Goal: Download file/media

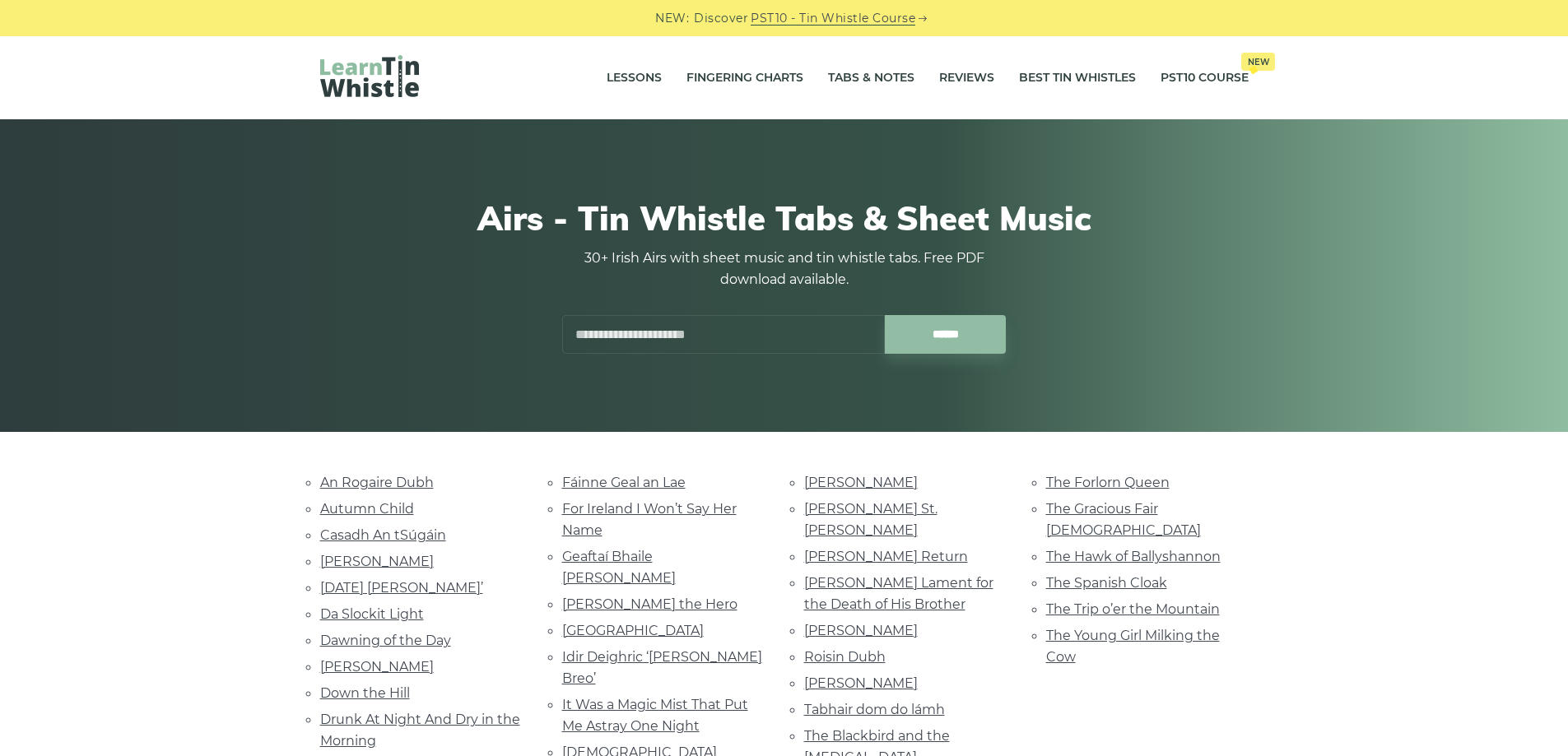
scroll to position [165, 0]
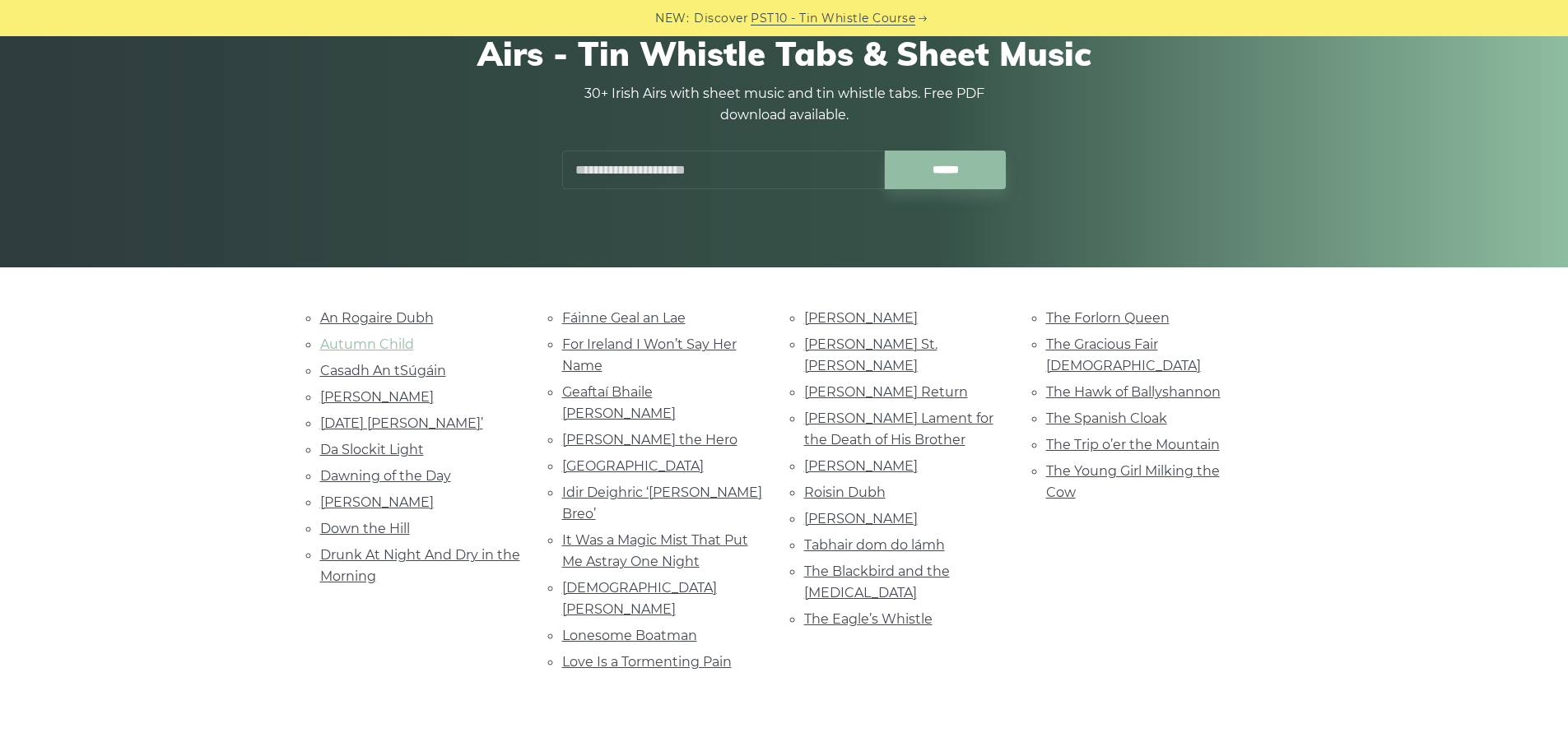
click at [383, 345] on link "Autumn Child" at bounding box center [367, 344] width 94 height 16
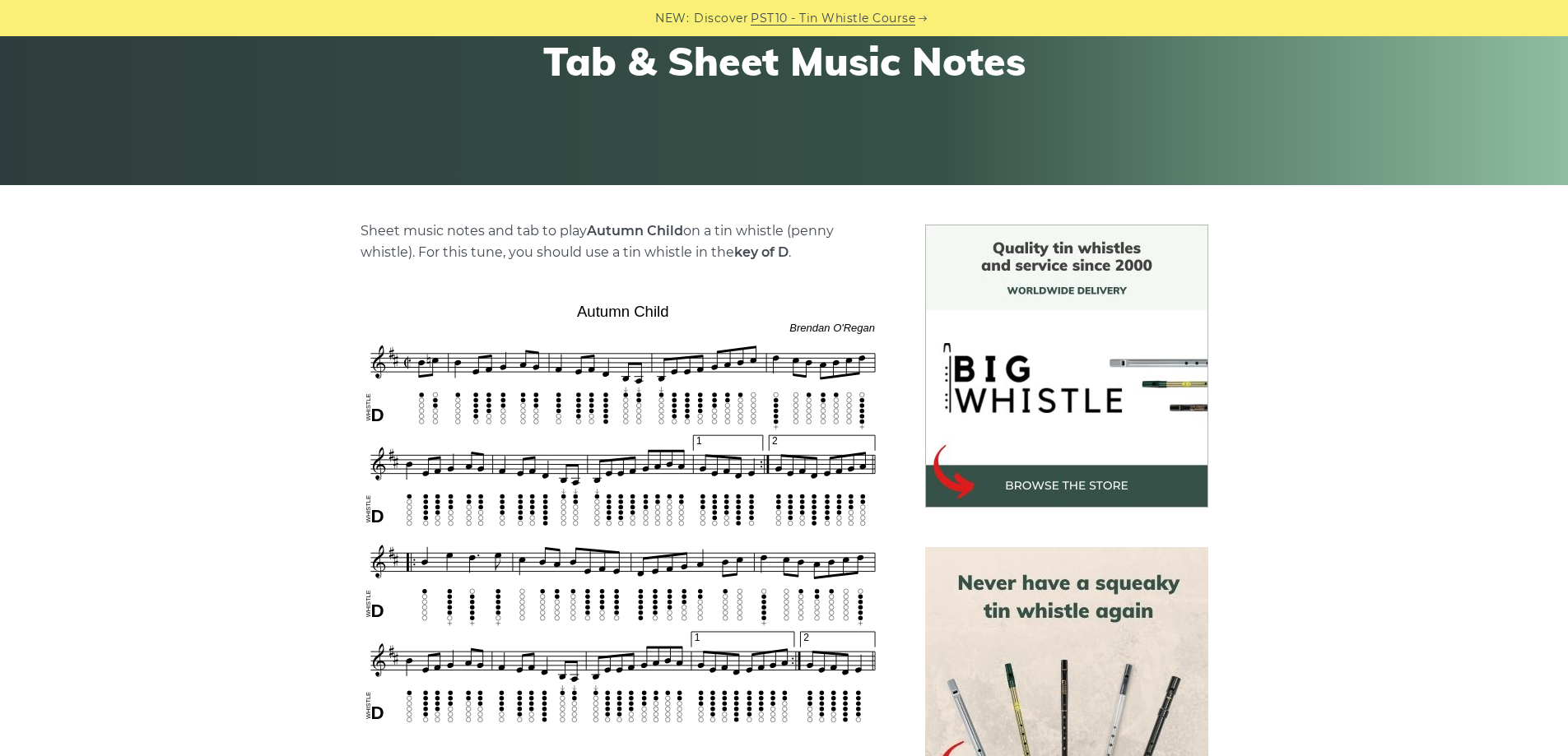
scroll to position [329, 0]
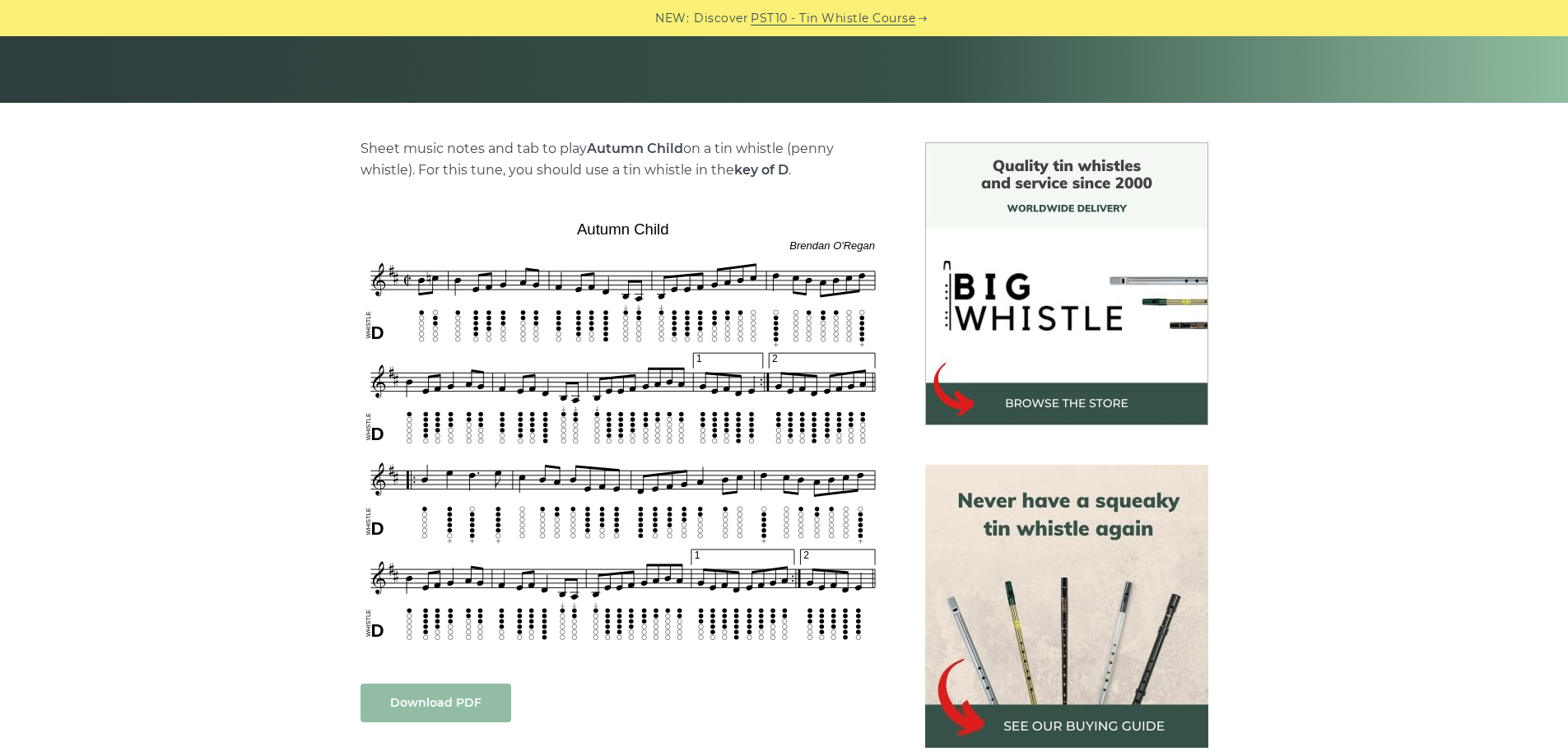
click at [443, 696] on link "Download PDF" at bounding box center [436, 702] width 151 height 39
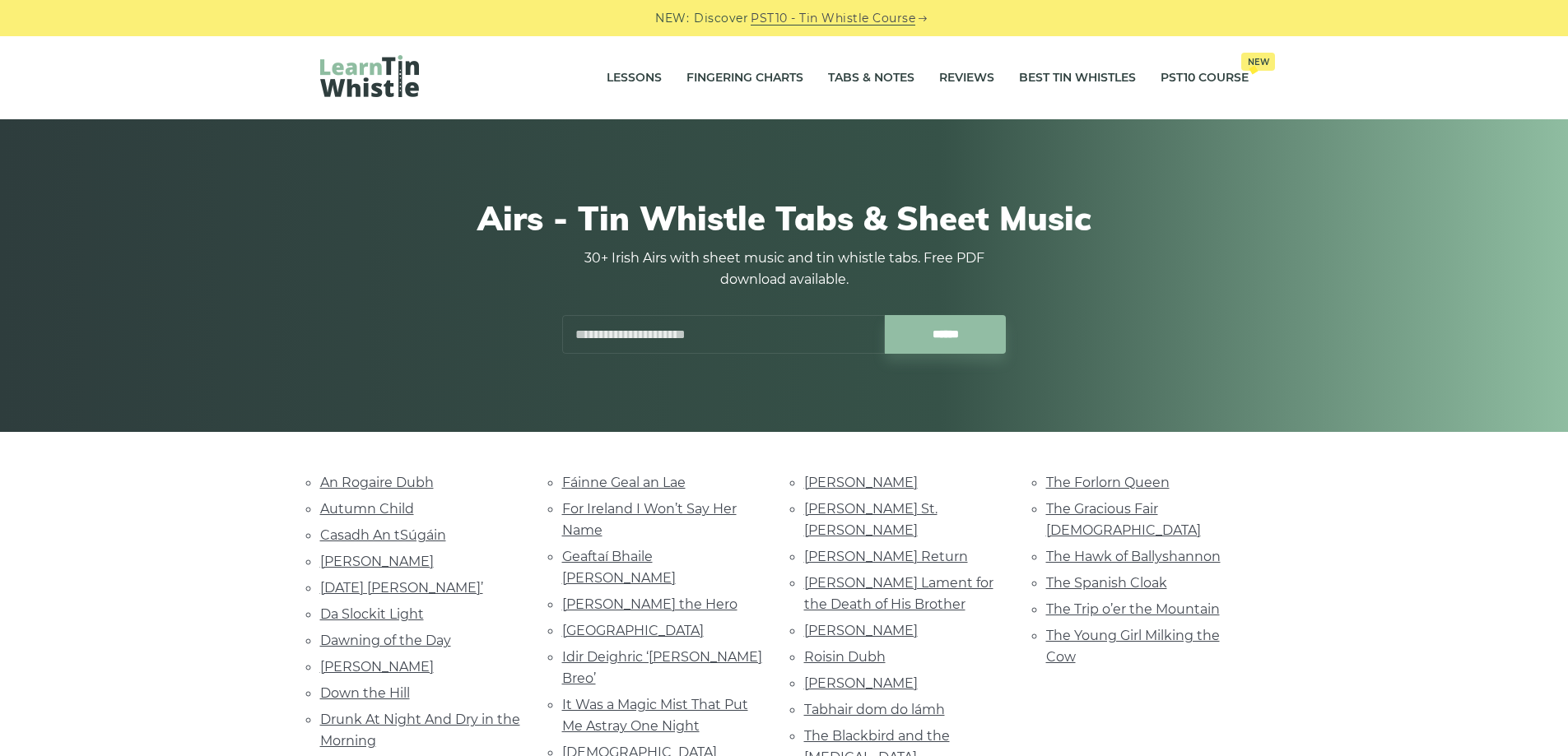
scroll to position [247, 0]
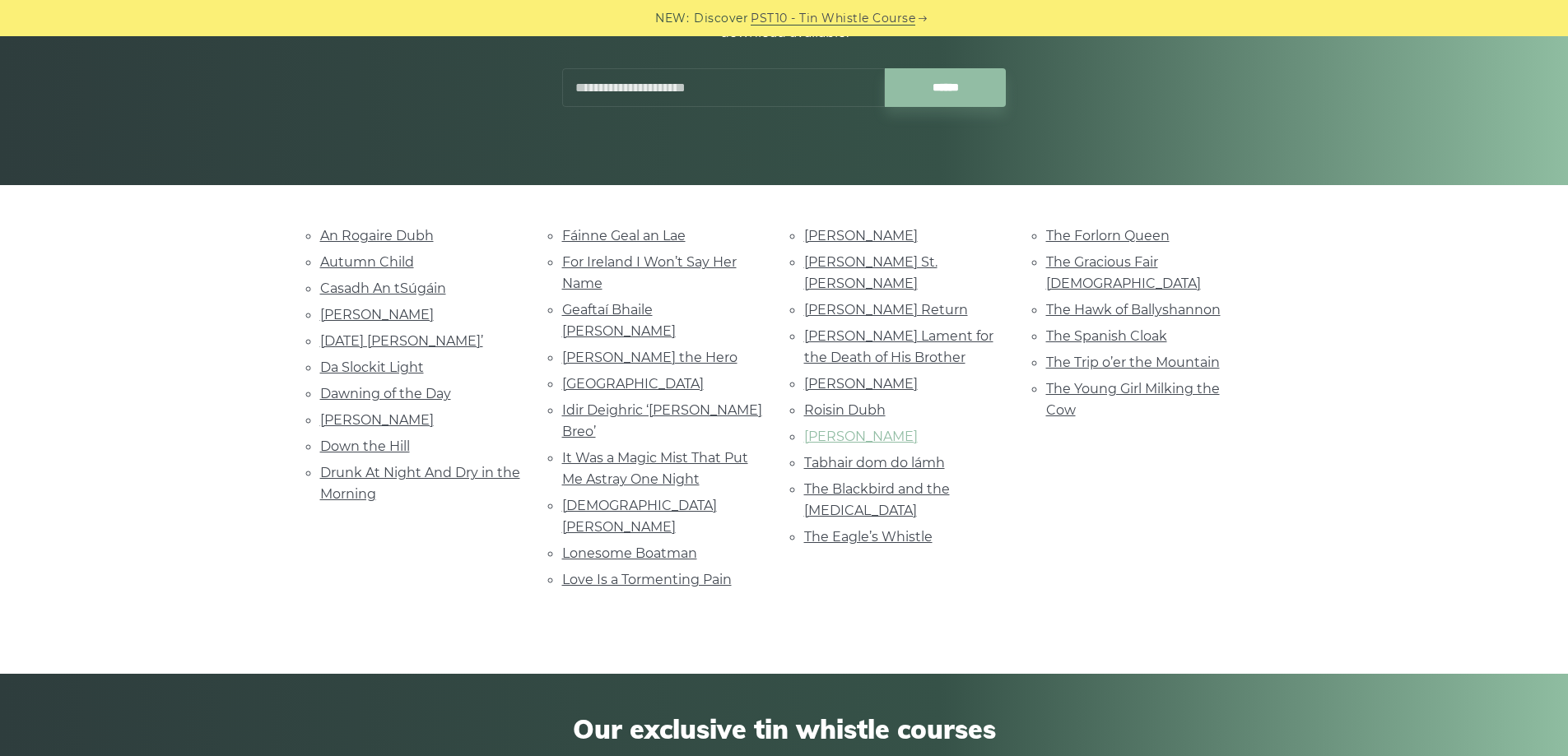
click at [847, 429] on link "Roslyn Castle" at bounding box center [861, 436] width 114 height 16
click at [1170, 381] on link "The Young Girl Milking the Cow" at bounding box center [1132, 399] width 174 height 37
click at [1059, 328] on link "The Spanish Cloak" at bounding box center [1106, 336] width 121 height 16
click at [686, 571] on link "Love Is a Tormenting Pain" at bounding box center [647, 579] width 170 height 16
click at [356, 233] on link "An Rogaire Dubh" at bounding box center [377, 235] width 114 height 16
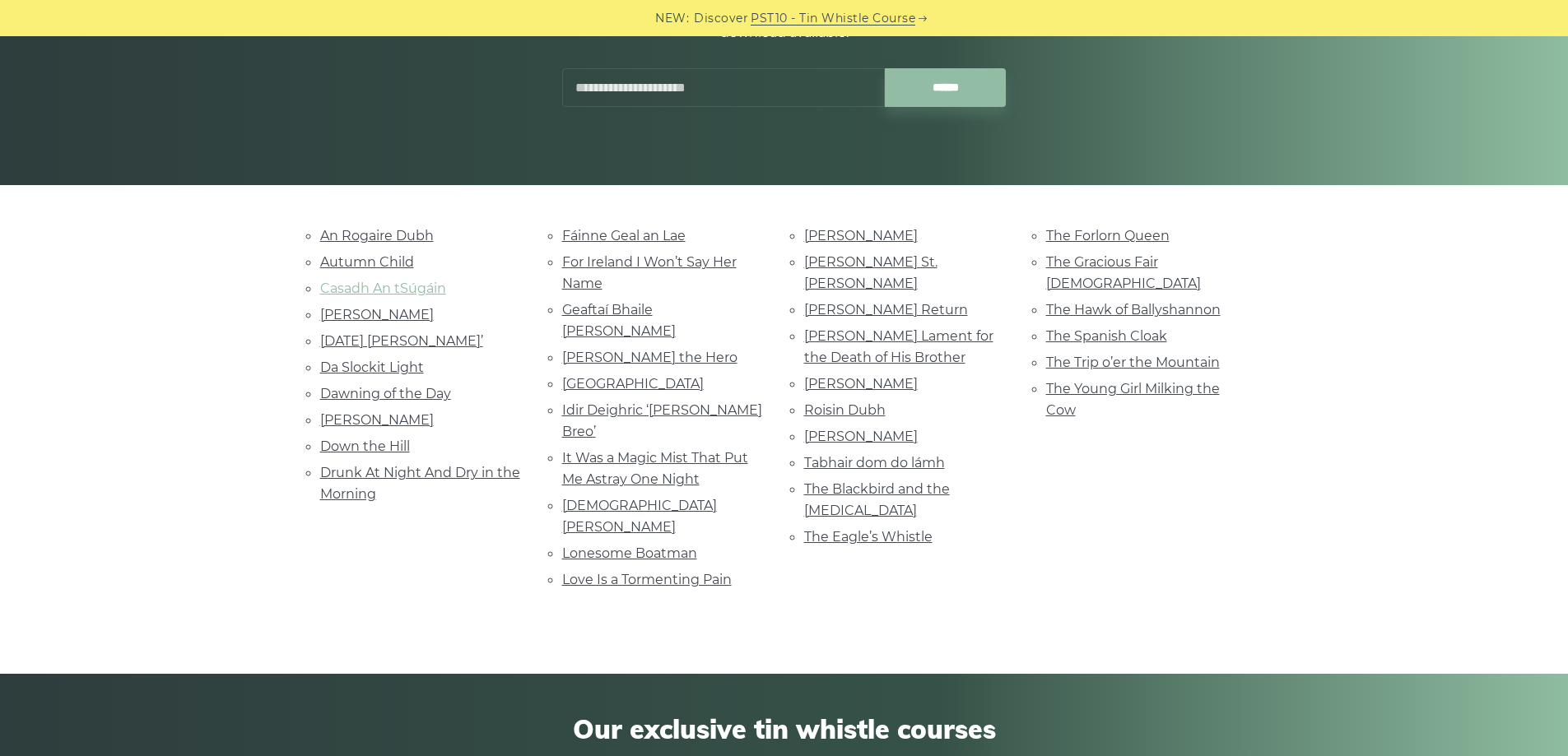
click at [358, 287] on link "Casadh An tSúgáin" at bounding box center [383, 288] width 126 height 16
click at [366, 397] on link "Dawning of the Day" at bounding box center [385, 393] width 131 height 16
click at [395, 419] on link "Dermot O’Dowd" at bounding box center [377, 420] width 114 height 16
click at [369, 444] on link "Down the Hill" at bounding box center [365, 446] width 90 height 16
click at [460, 477] on link "Drunk At Night And Dry in the Morning" at bounding box center [420, 483] width 200 height 37
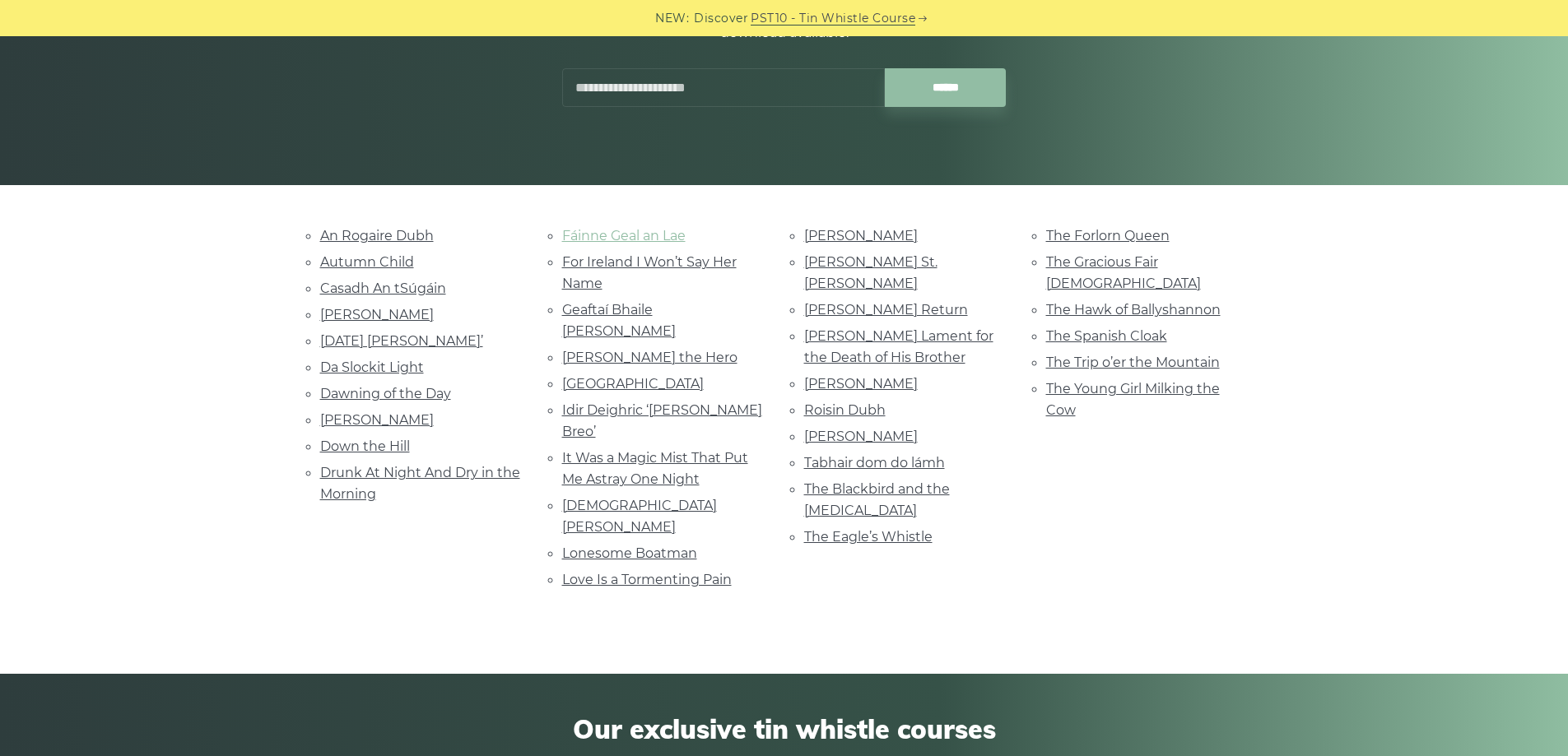
click at [618, 239] on link "Fáinne Geal an Lae" at bounding box center [624, 235] width 124 height 16
click at [652, 256] on link "For Ireland I Won’t Say Her Name" at bounding box center [649, 272] width 175 height 37
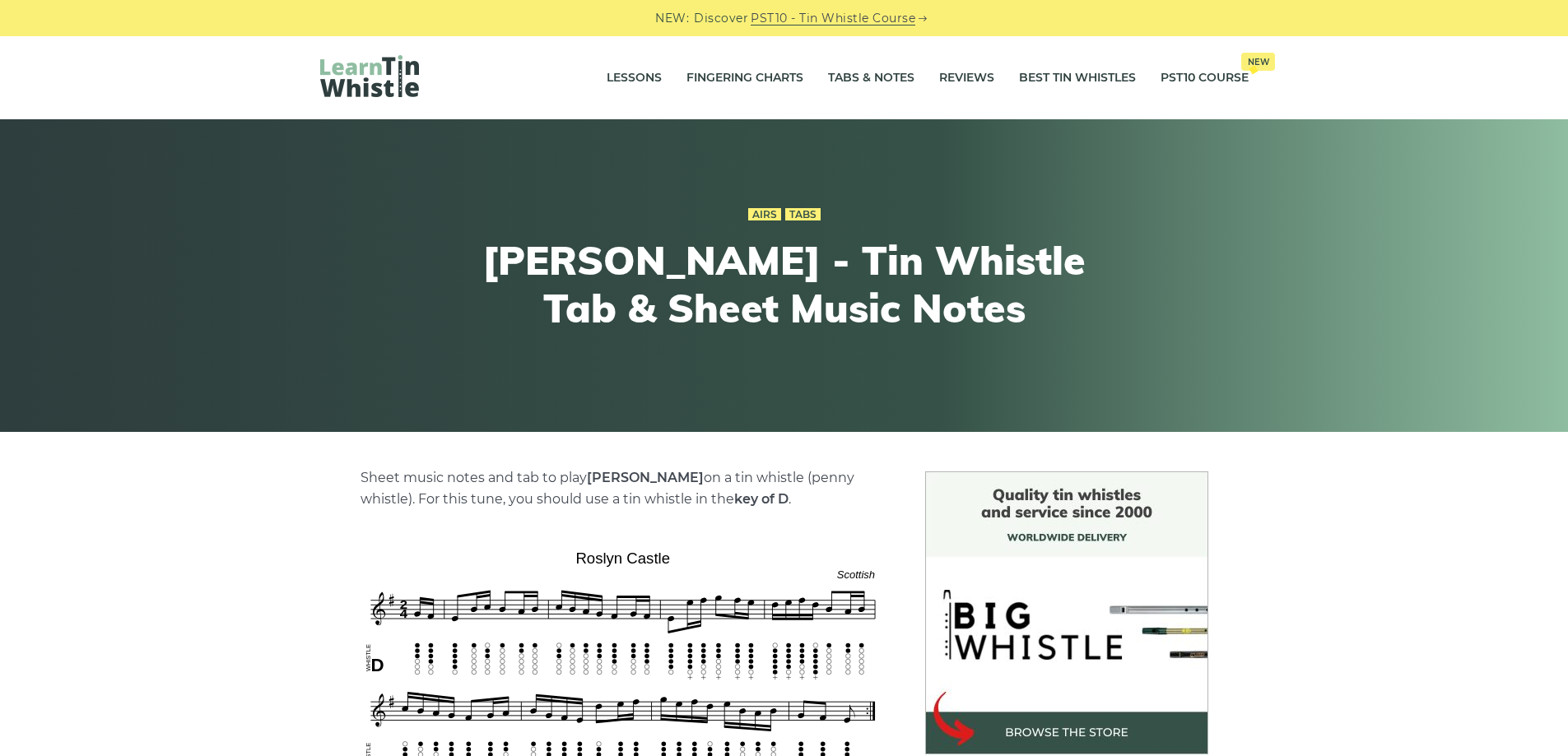
scroll to position [165, 0]
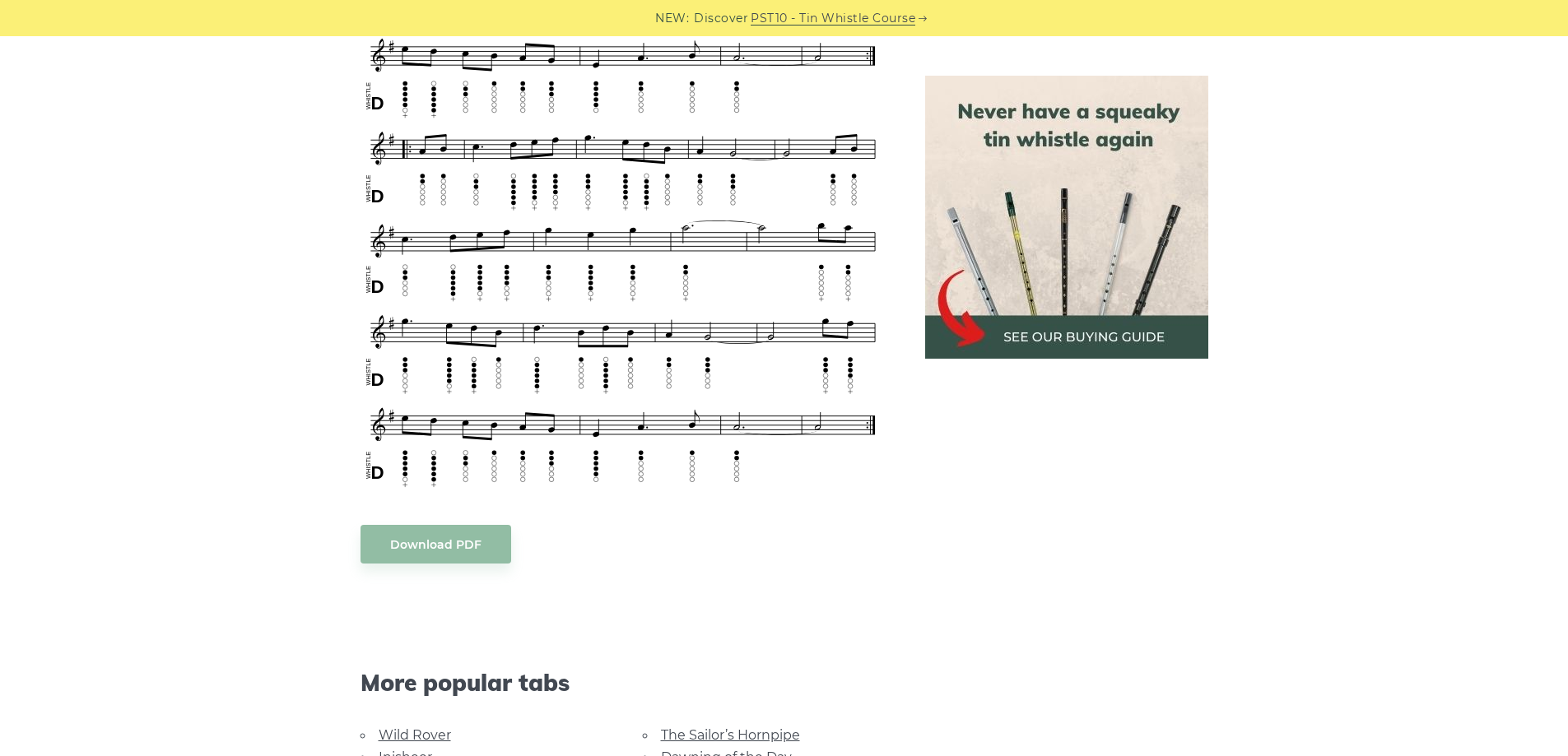
scroll to position [987, 0]
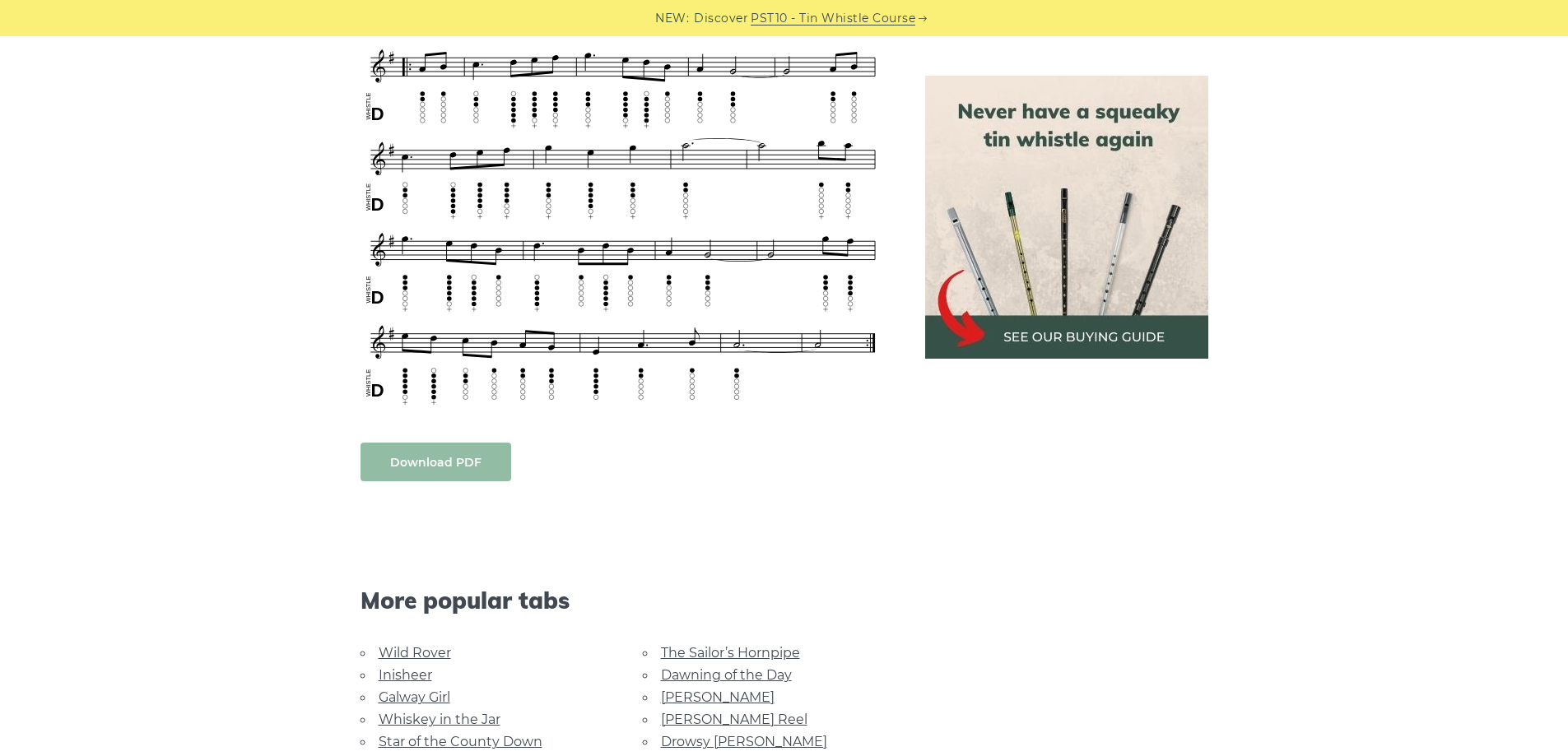
click at [418, 454] on link "Download PDF" at bounding box center [436, 462] width 151 height 39
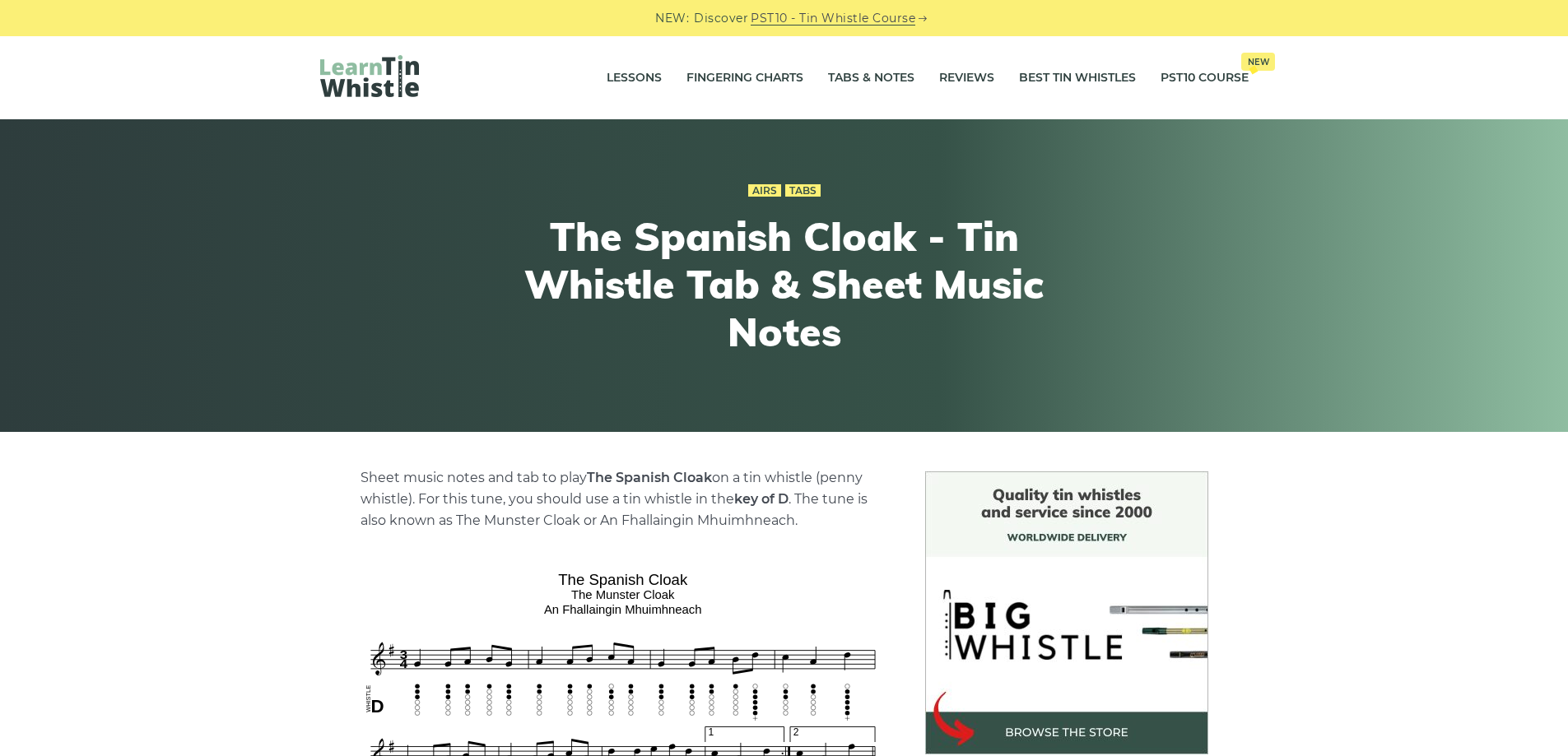
scroll to position [329, 0]
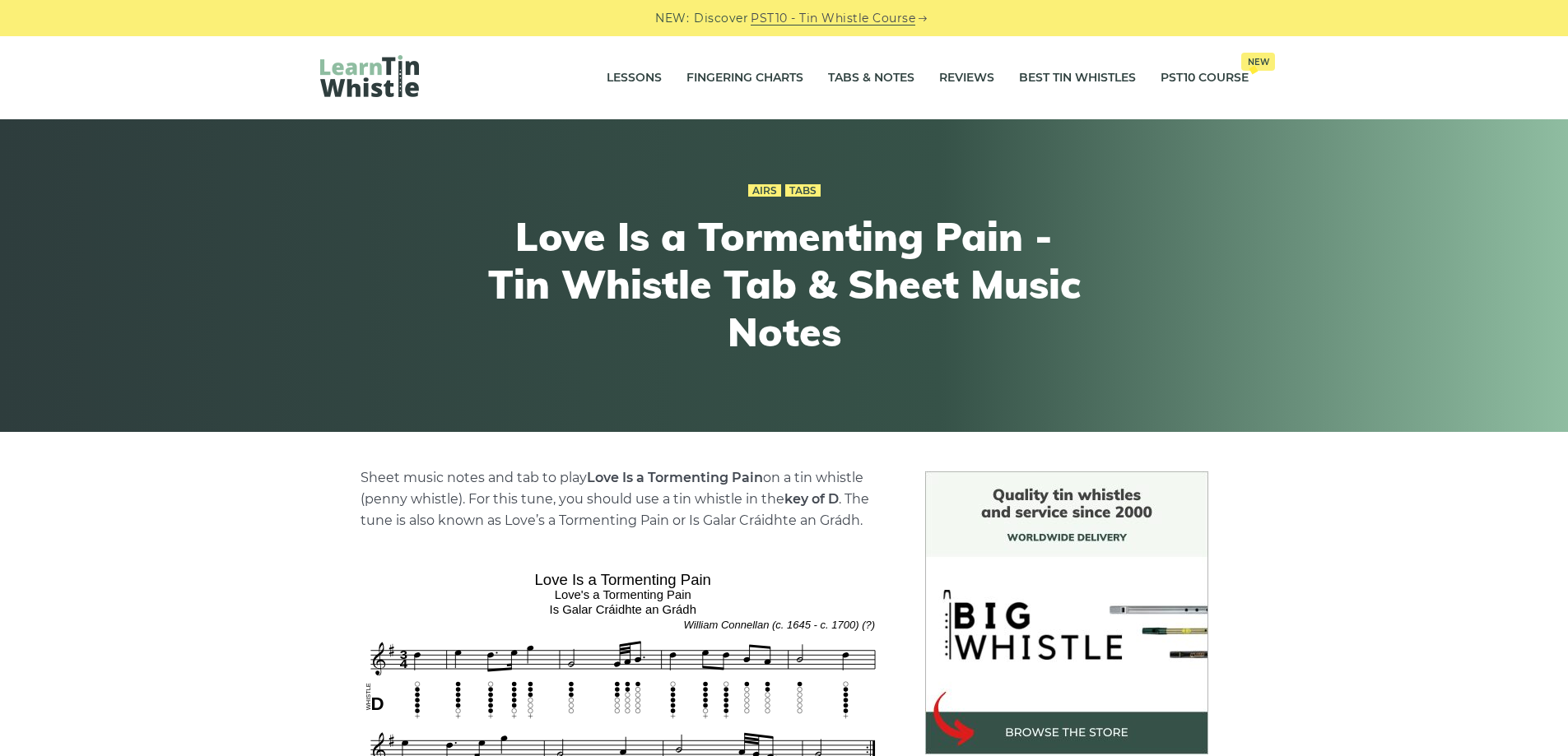
scroll to position [411, 0]
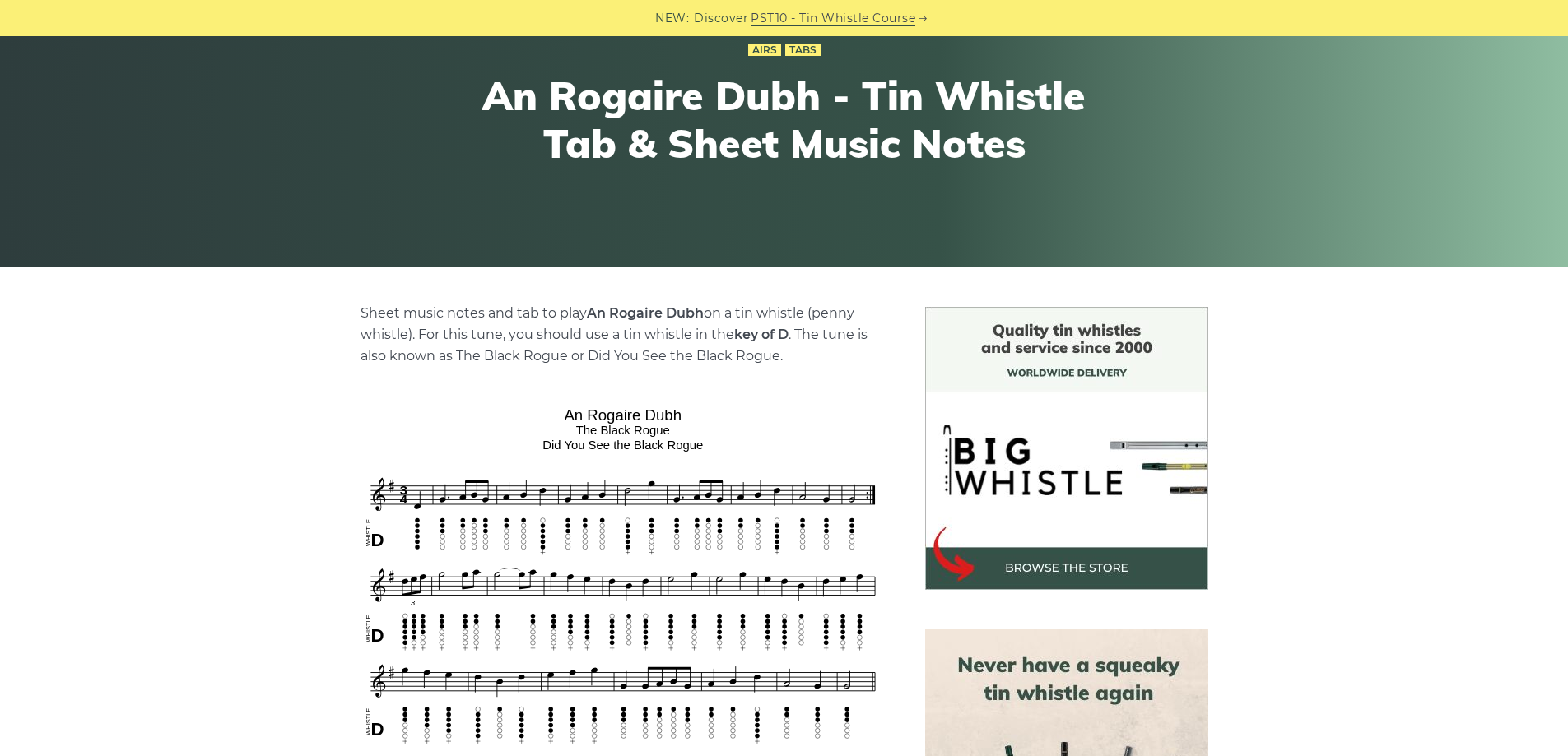
scroll to position [247, 0]
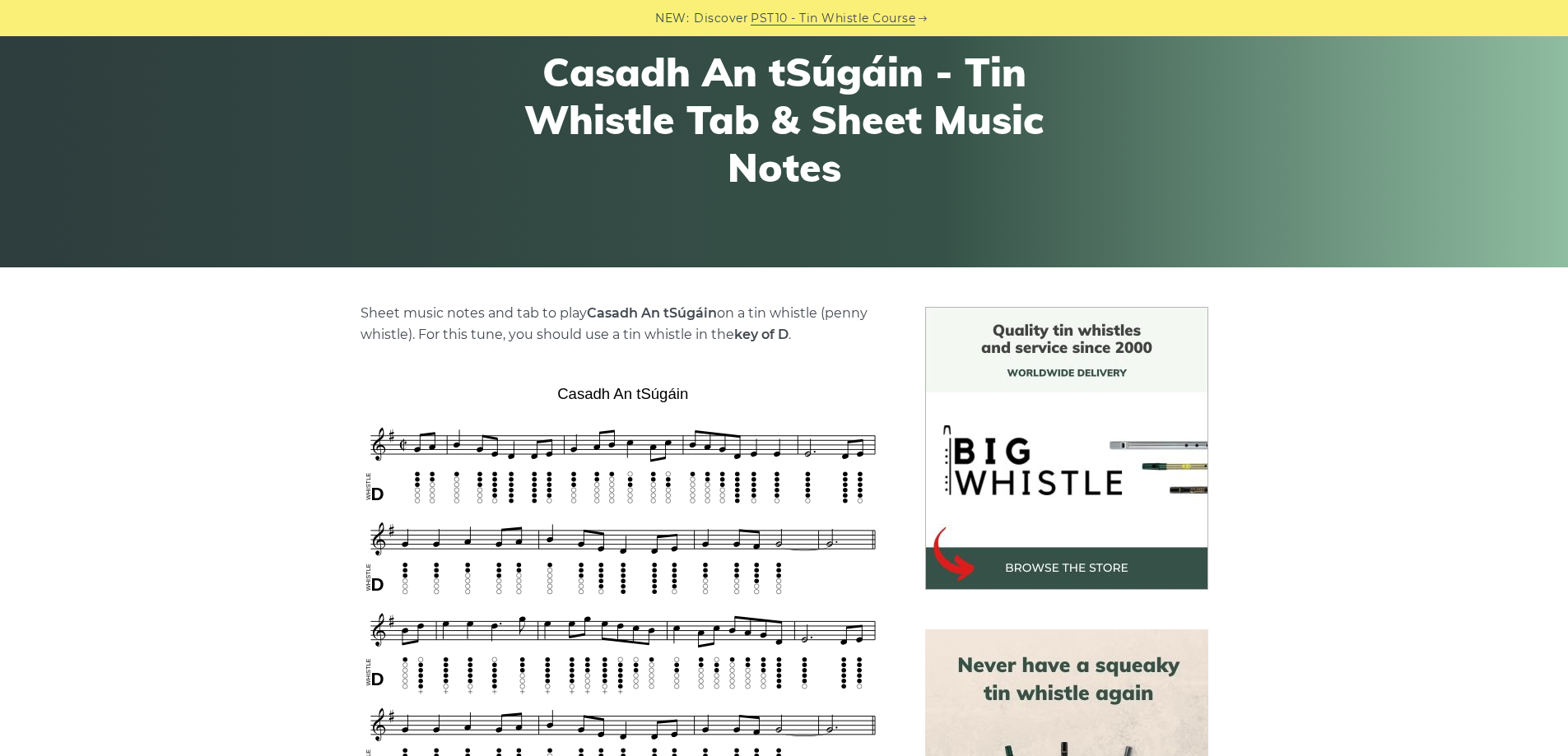
scroll to position [247, 0]
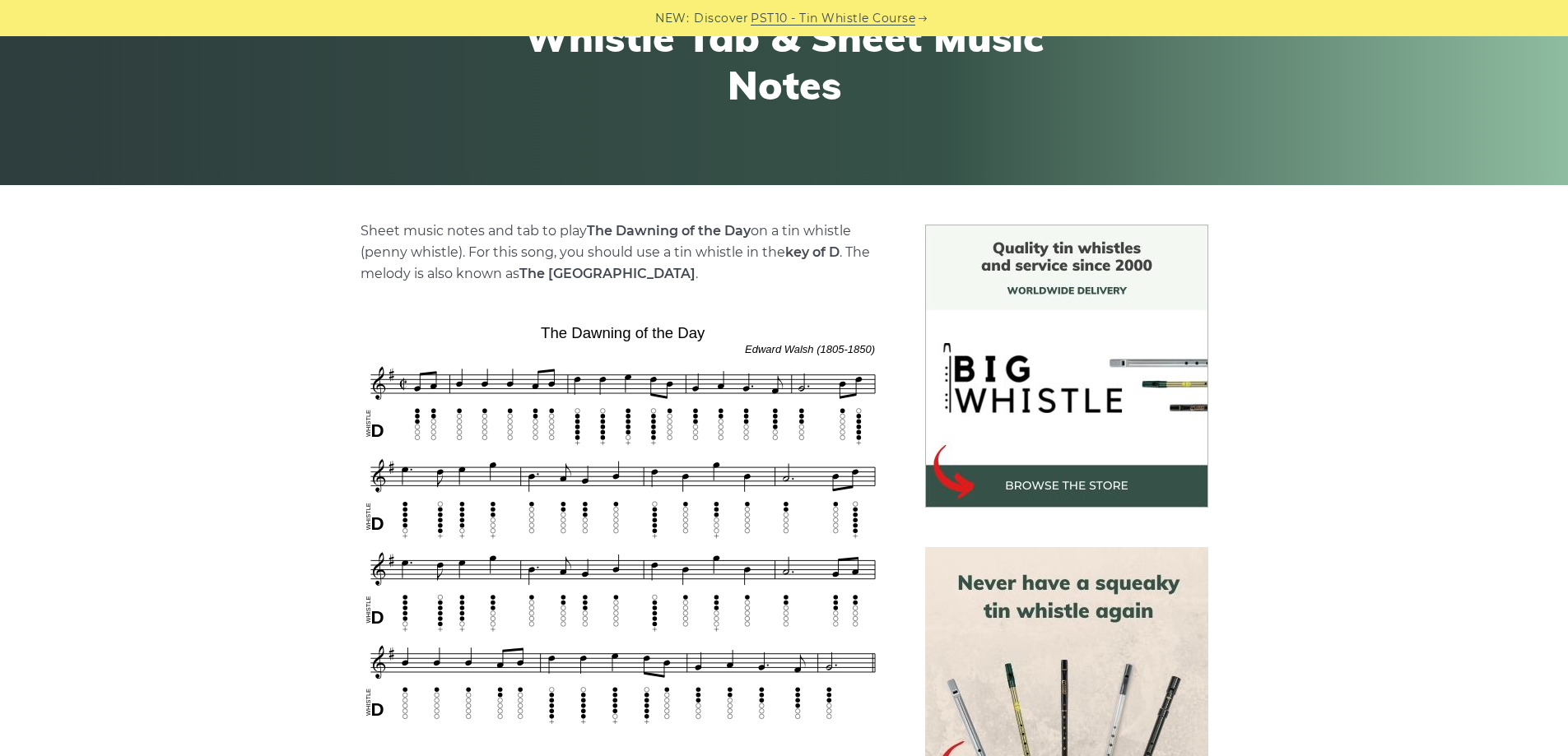
scroll to position [329, 0]
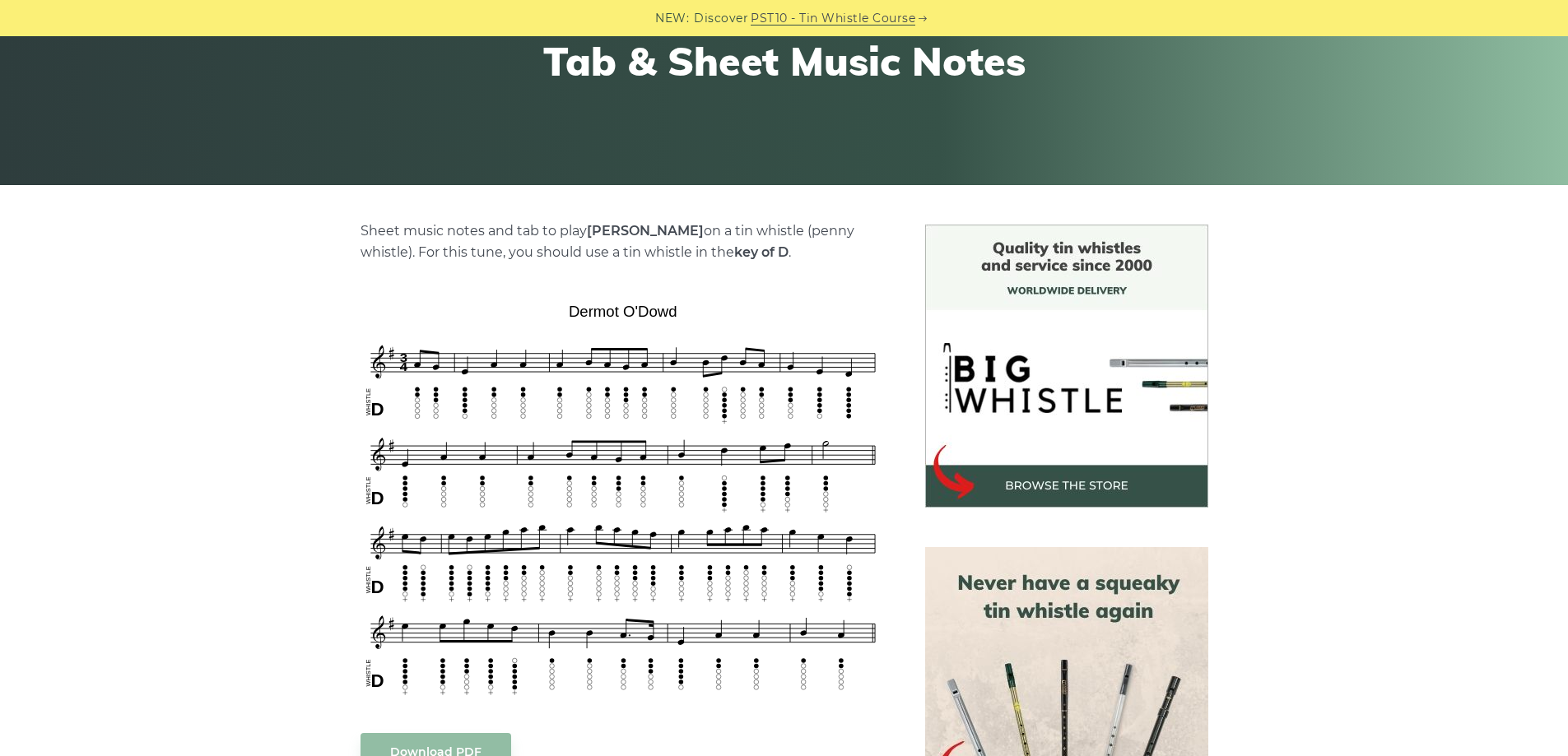
scroll to position [329, 0]
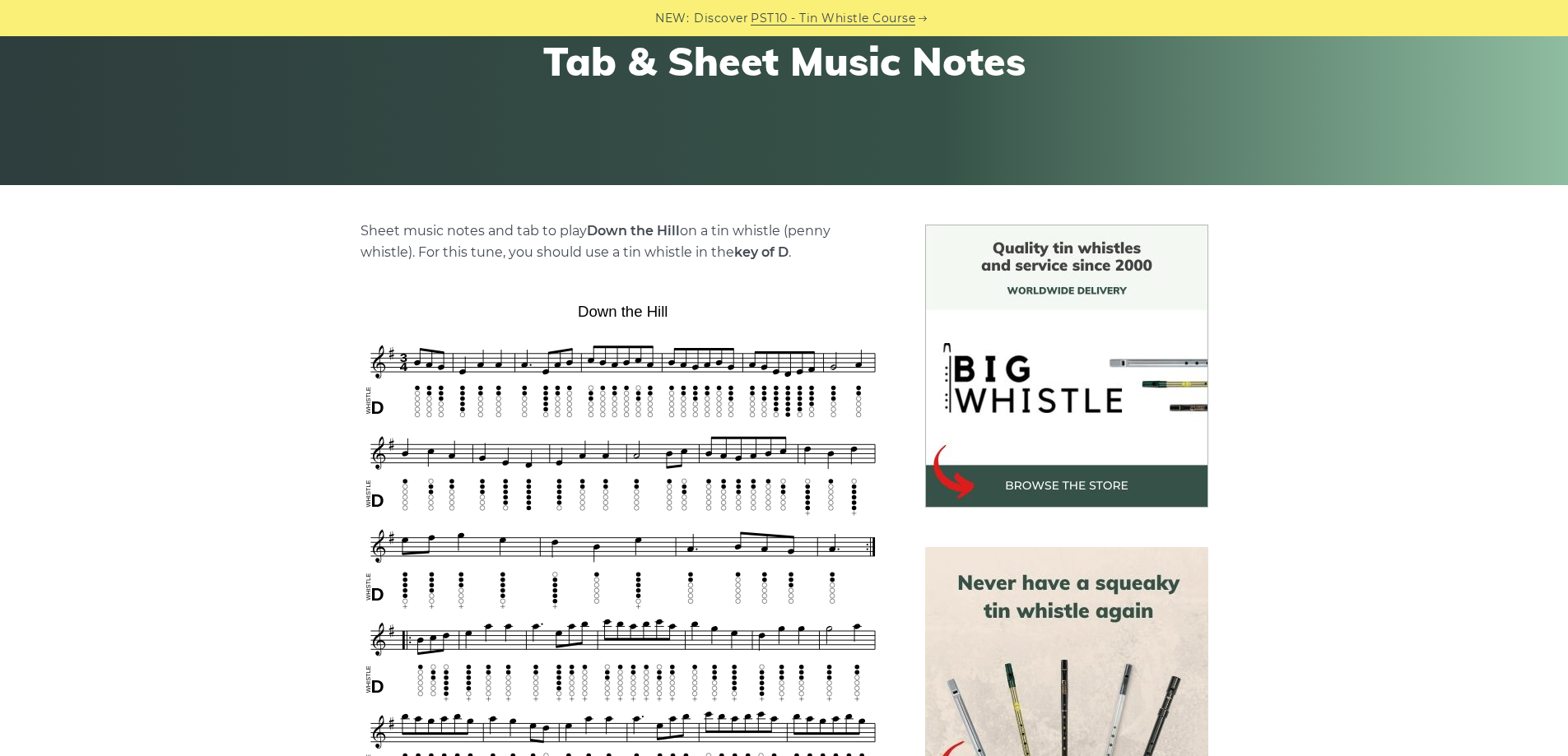
scroll to position [411, 0]
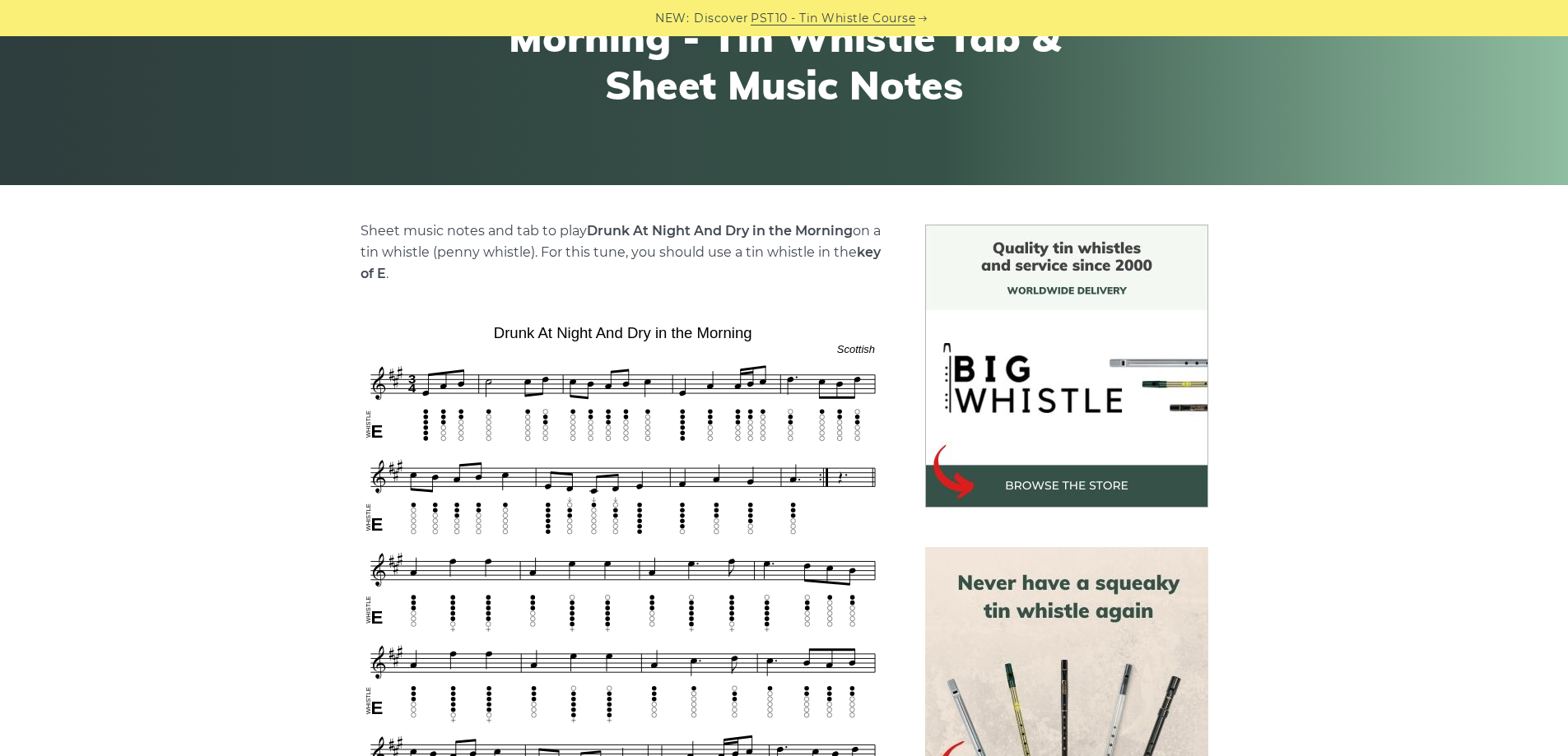
scroll to position [411, 0]
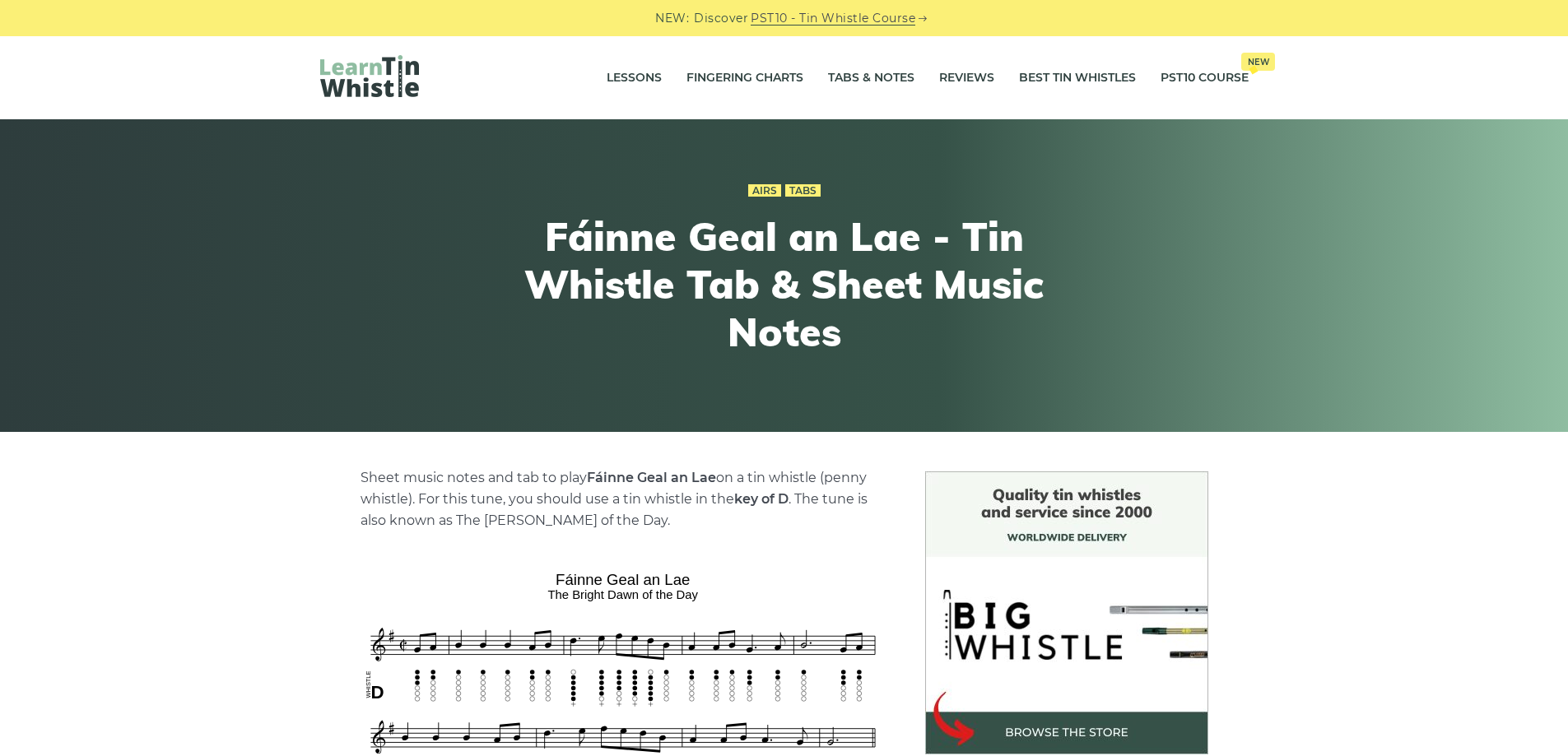
scroll to position [165, 0]
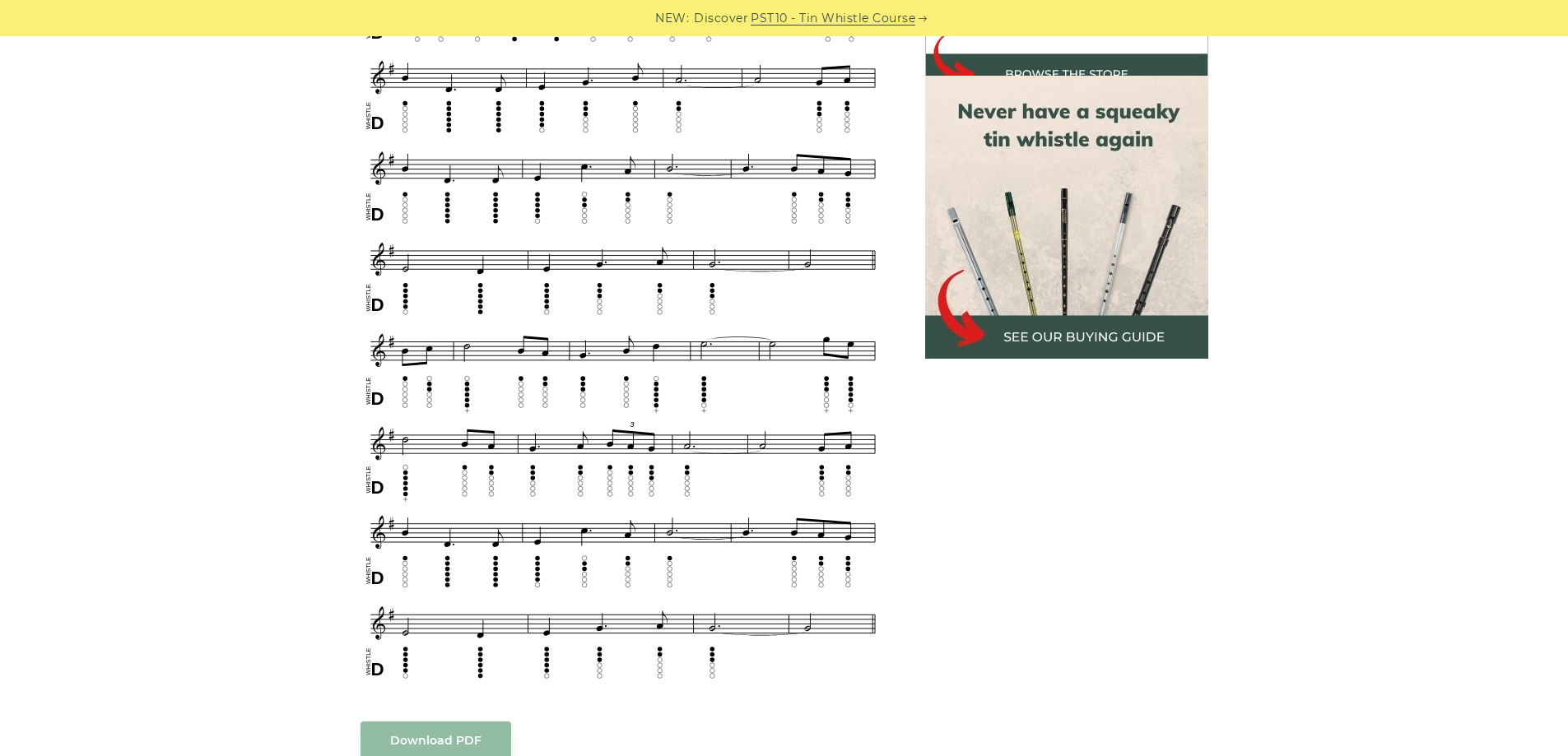
scroll to position [740, 0]
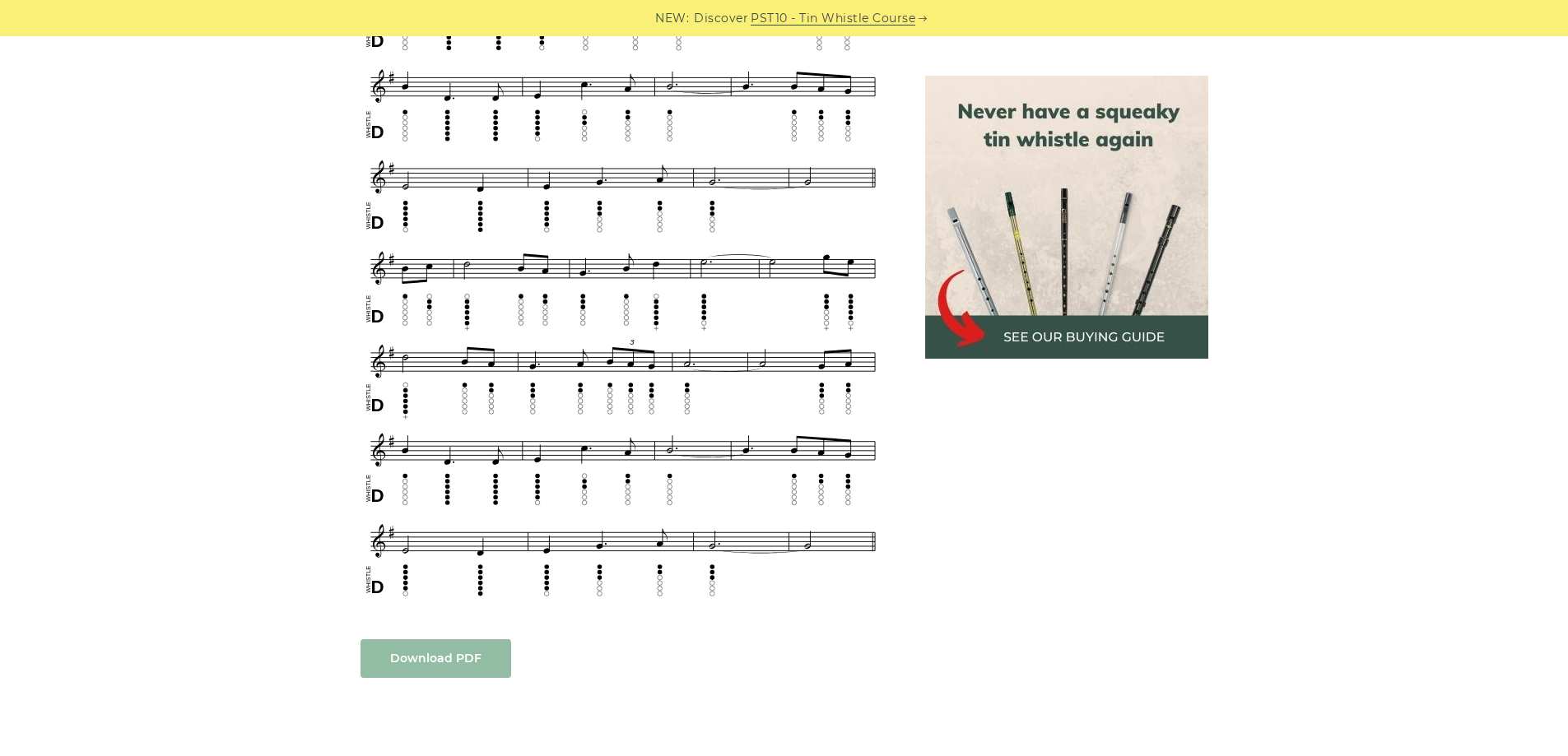
click at [419, 661] on link "Download PDF" at bounding box center [436, 658] width 151 height 39
